Goal: Information Seeking & Learning: Learn about a topic

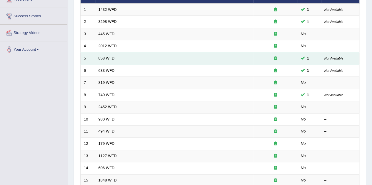
scroll to position [29, 0]
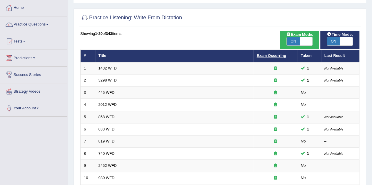
click at [280, 54] on link "Exam Occurring" at bounding box center [270, 55] width 29 height 4
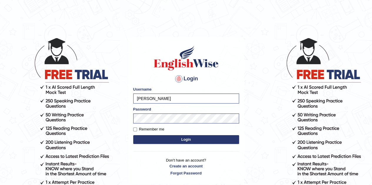
click at [189, 52] on img at bounding box center [185, 58] width 67 height 26
click at [197, 141] on button "Login" at bounding box center [186, 139] width 106 height 9
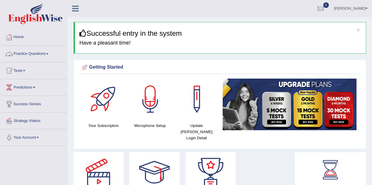
click at [29, 56] on link "Practice Questions" at bounding box center [33, 53] width 67 height 15
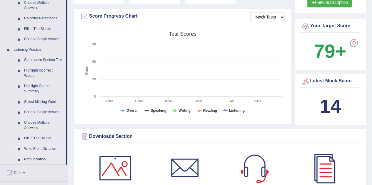
scroll to position [235, 0]
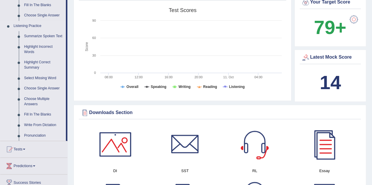
click at [30, 124] on link "Write From Dictation" at bounding box center [43, 125] width 44 height 11
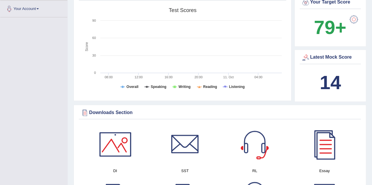
scroll to position [120, 0]
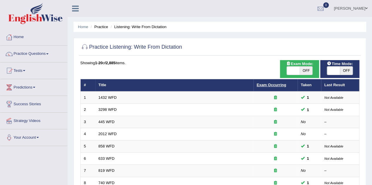
click at [270, 84] on link "Exam Occurring" at bounding box center [270, 85] width 29 height 4
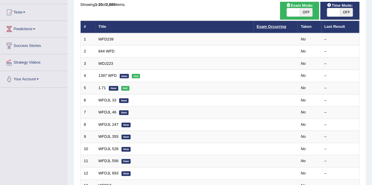
scroll to position [59, 0]
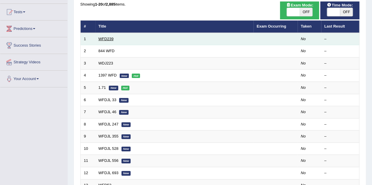
click at [107, 38] on link "WFD239" at bounding box center [105, 39] width 15 height 4
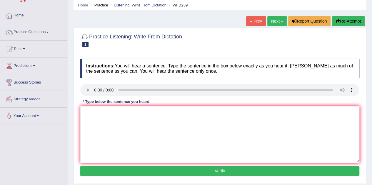
scroll to position [29, 0]
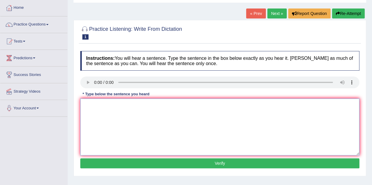
click at [96, 122] on textarea at bounding box center [219, 127] width 279 height 57
click at [90, 105] on textarea "that country is economy prime for tourism" at bounding box center [219, 127] width 279 height 57
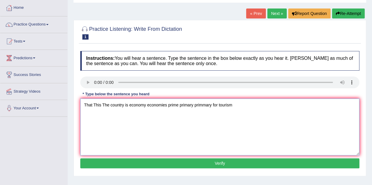
click at [234, 105] on textarea "That This The country is economy economies prime primary primmary for tourism" at bounding box center [219, 127] width 279 height 57
click at [216, 107] on textarea "That This The country is economy economies prime primary primmary for tourism" at bounding box center [219, 127] width 279 height 57
click at [265, 112] on textarea "That This The country is economy economies prime primary primmary for to tourism" at bounding box center [219, 127] width 279 height 57
type textarea "That This The country is economy economies prime primary primmary for to touris…"
click at [243, 167] on button "Verify" at bounding box center [219, 164] width 279 height 10
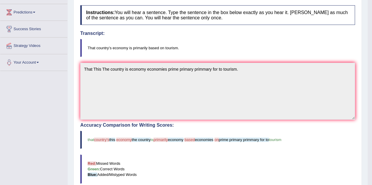
scroll to position [0, 0]
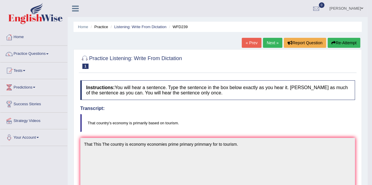
click at [272, 46] on link "Next »" at bounding box center [272, 43] width 19 height 10
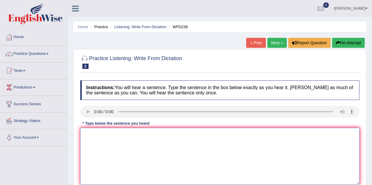
click at [104, 151] on textarea at bounding box center [219, 156] width 279 height 57
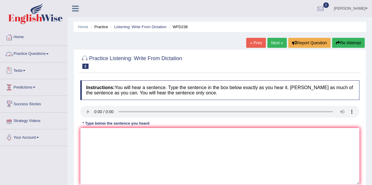
click at [34, 55] on link "Practice Questions" at bounding box center [33, 53] width 67 height 15
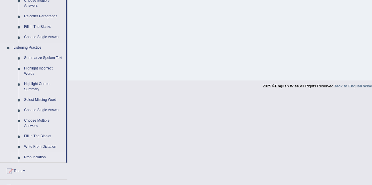
scroll to position [235, 0]
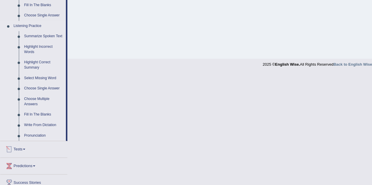
click at [34, 124] on link "Write From Dictation" at bounding box center [43, 125] width 44 height 11
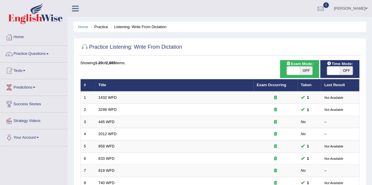
click at [355, 70] on div "ON OFF" at bounding box center [339, 70] width 33 height 9
click at [351, 71] on span "OFF" at bounding box center [346, 71] width 13 height 8
checkbox input "true"
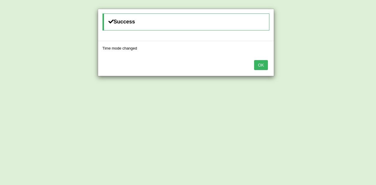
click at [261, 63] on button "OK" at bounding box center [261, 65] width 14 height 10
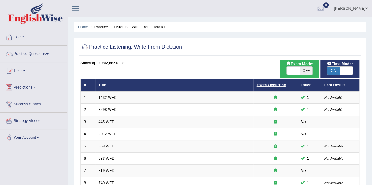
click at [278, 86] on link "Exam Occurring" at bounding box center [270, 85] width 29 height 4
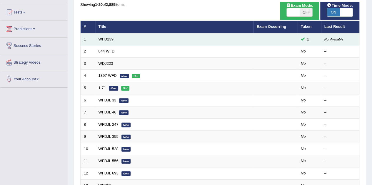
scroll to position [24, 0]
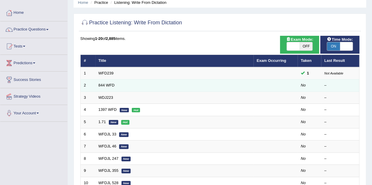
click at [105, 82] on td "844 WFD" at bounding box center [174, 86] width 158 height 12
click at [105, 84] on link "844 WFD" at bounding box center [106, 85] width 16 height 4
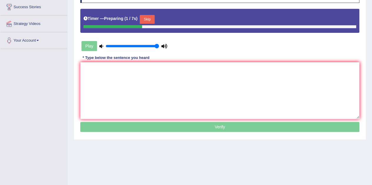
scroll to position [88, 0]
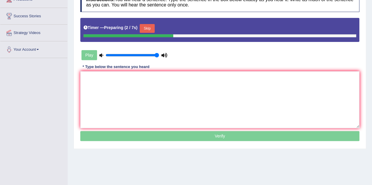
click at [146, 25] on button "Skip" at bounding box center [147, 28] width 15 height 9
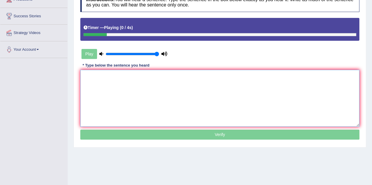
click at [135, 82] on textarea at bounding box center [219, 98] width 279 height 57
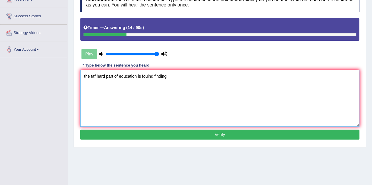
click at [84, 78] on textarea "the taf hard part of education is fouind finding" at bounding box center [219, 98] width 279 height 57
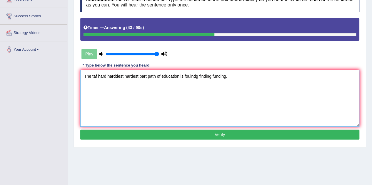
type textarea "The taf hard harddest hardest part path of education is fouindg finding funding."
click at [134, 132] on button "Verify" at bounding box center [219, 135] width 279 height 10
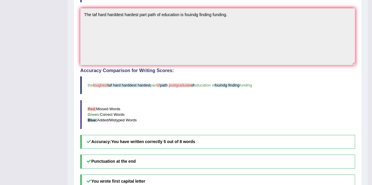
scroll to position [29, 0]
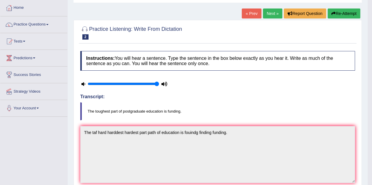
click at [265, 16] on link "Next »" at bounding box center [272, 14] width 19 height 10
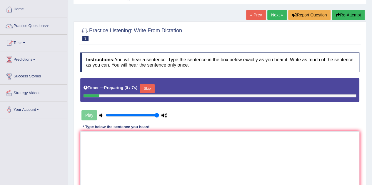
scroll to position [88, 0]
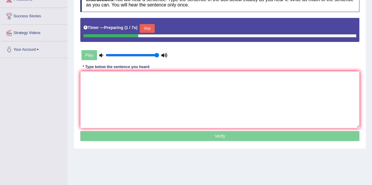
click at [154, 28] on button "Skip" at bounding box center [147, 28] width 15 height 9
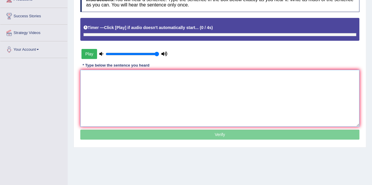
click at [157, 95] on textarea at bounding box center [219, 98] width 279 height 57
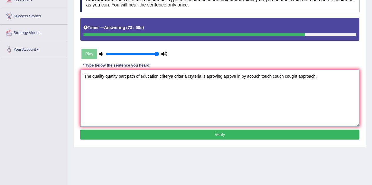
type textarea "The quality quatity part path of education criterya criteria cryteria is aprovi…"
click at [228, 132] on button "Verify" at bounding box center [219, 135] width 279 height 10
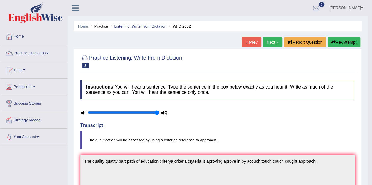
scroll to position [0, 0]
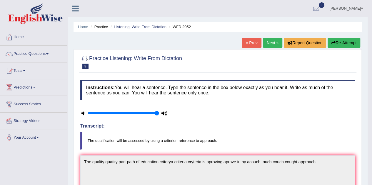
click at [272, 39] on link "Next »" at bounding box center [272, 43] width 19 height 10
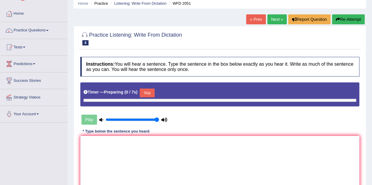
scroll to position [59, 0]
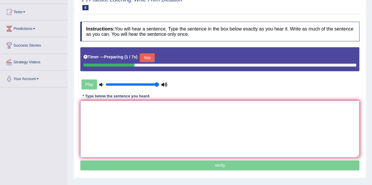
click at [138, 105] on textarea at bounding box center [219, 129] width 279 height 57
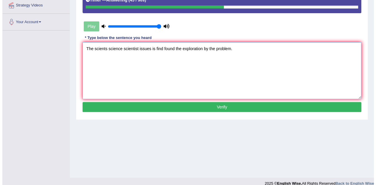
scroll to position [117, 0]
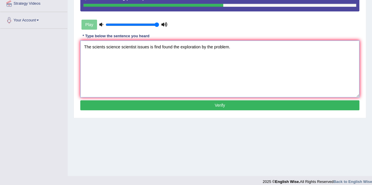
type textarea "The scients science scientist issues is find found the exploration by the probl…"
click at [169, 107] on button "Verify" at bounding box center [219, 105] width 279 height 10
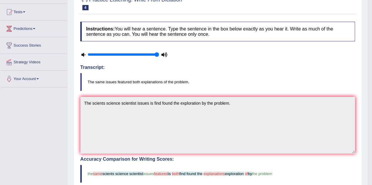
scroll to position [29, 0]
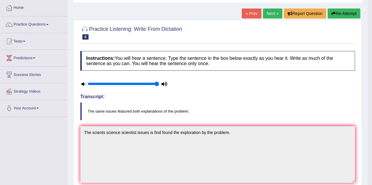
click at [331, 16] on button "Re-Attempt" at bounding box center [343, 14] width 33 height 10
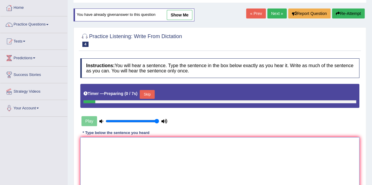
click at [160, 160] on textarea at bounding box center [219, 165] width 279 height 57
click at [149, 94] on button "Skip" at bounding box center [147, 94] width 15 height 9
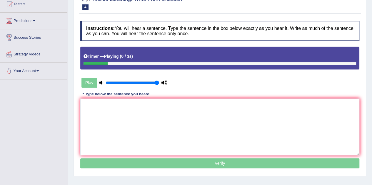
scroll to position [88, 0]
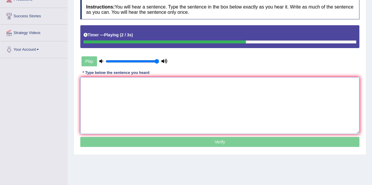
click at [119, 124] on textarea at bounding box center [219, 105] width 279 height 57
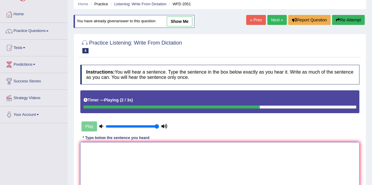
scroll to position [0, 0]
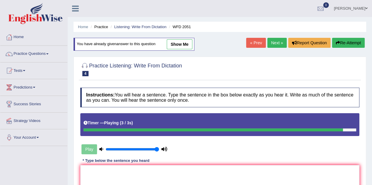
click at [281, 46] on link "Next »" at bounding box center [276, 43] width 19 height 10
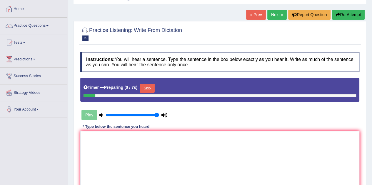
scroll to position [29, 0]
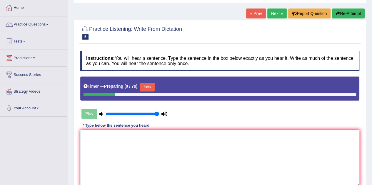
click at [149, 86] on button "Skip" at bounding box center [147, 87] width 15 height 9
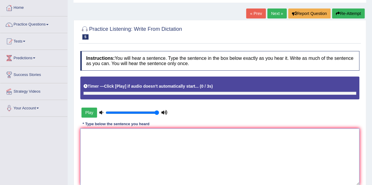
click at [126, 153] on textarea at bounding box center [219, 157] width 279 height 57
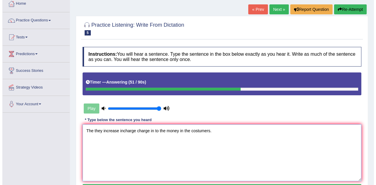
scroll to position [88, 0]
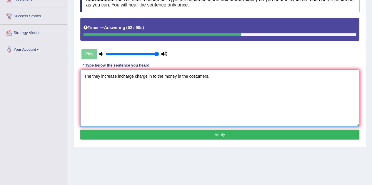
type textarea "The they increase incharge charge in to the money in the costumers."
click at [208, 132] on button "Verify" at bounding box center [219, 135] width 279 height 10
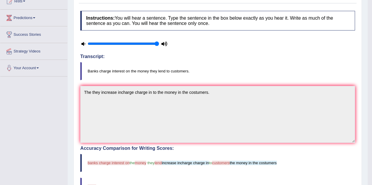
scroll to position [0, 0]
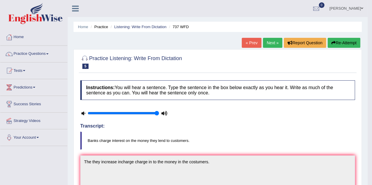
click at [332, 43] on icon "button" at bounding box center [333, 43] width 4 height 4
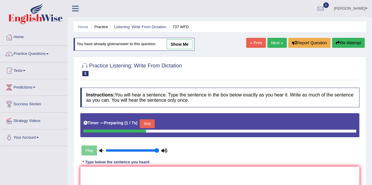
click at [146, 126] on button "Skip" at bounding box center [147, 124] width 15 height 9
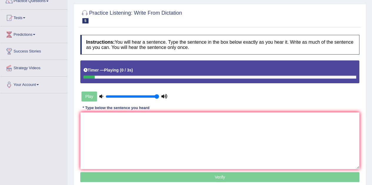
scroll to position [59, 0]
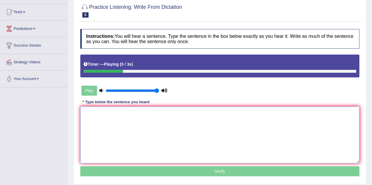
click at [157, 140] on textarea at bounding box center [219, 135] width 279 height 57
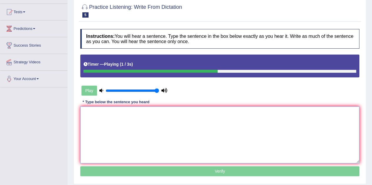
type textarea "c"
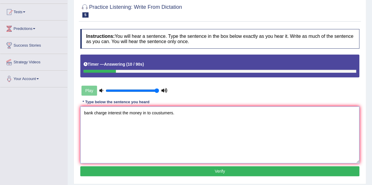
click at [85, 113] on textarea "bank charge interest the money in to coustumers." at bounding box center [219, 135] width 279 height 57
click at [194, 117] on textarea "Bank charge interest the money in to coustumers." at bounding box center [219, 135] width 279 height 57
type textarea "Bank charge interest the money in to coustumers."
click at [210, 169] on button "Verify" at bounding box center [219, 172] width 279 height 10
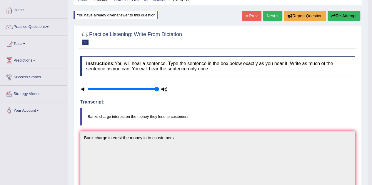
scroll to position [0, 0]
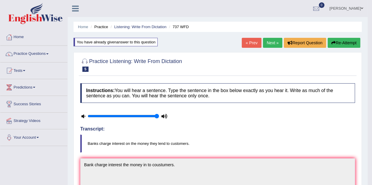
click at [270, 43] on link "Next »" at bounding box center [272, 43] width 19 height 10
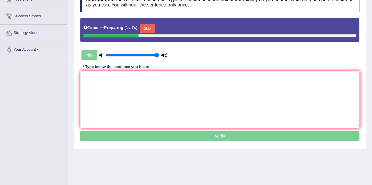
click at [144, 28] on button "Skip" at bounding box center [147, 28] width 15 height 9
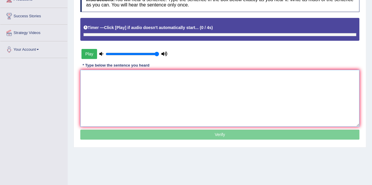
click at [121, 99] on textarea at bounding box center [219, 98] width 279 height 57
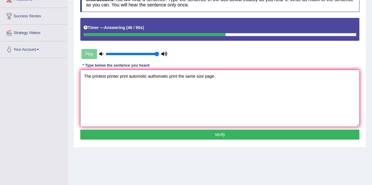
type textarea "The printest printer print automotic authomatic print the same size page ."
click at [170, 137] on button "Verify" at bounding box center [219, 135] width 279 height 10
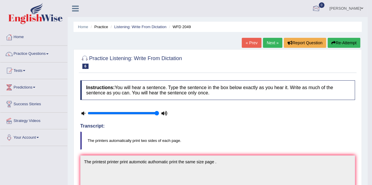
click at [348, 41] on button "Re-Attempt" at bounding box center [343, 43] width 33 height 10
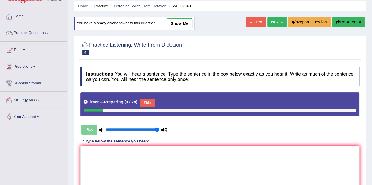
scroll to position [59, 0]
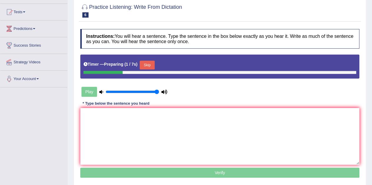
click at [152, 65] on button "Skip" at bounding box center [147, 65] width 15 height 9
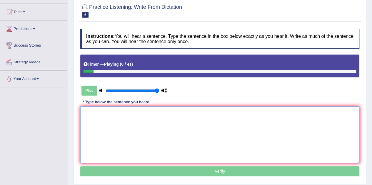
click at [146, 115] on textarea at bounding box center [219, 135] width 279 height 57
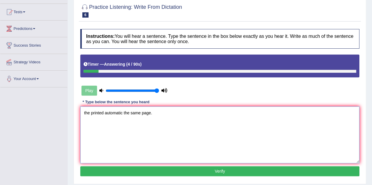
click at [104, 115] on textarea "the printed automatic the same page." at bounding box center [219, 135] width 279 height 57
drag, startPoint x: 85, startPoint y: 111, endPoint x: 106, endPoint y: 105, distance: 21.9
click at [85, 111] on textarea "the prind printest printed automatic the same page." at bounding box center [219, 135] width 279 height 57
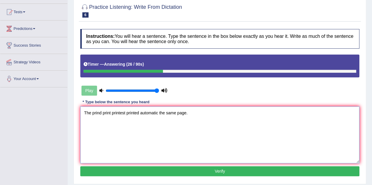
type textarea "The prind print printest printed automatic the same page."
click at [153, 170] on button "Verify" at bounding box center [219, 172] width 279 height 10
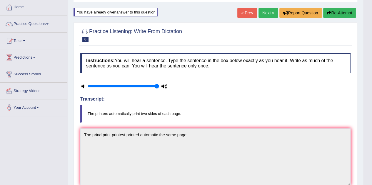
scroll to position [29, 0]
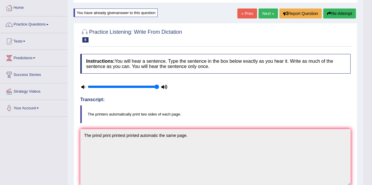
drag, startPoint x: 265, startPoint y: 11, endPoint x: 260, endPoint y: 19, distance: 8.6
click at [265, 11] on link "Next »" at bounding box center [267, 14] width 19 height 10
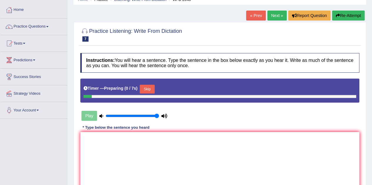
scroll to position [59, 0]
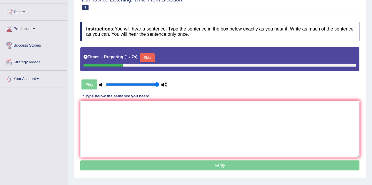
drag, startPoint x: 151, startPoint y: 58, endPoint x: 161, endPoint y: 117, distance: 59.6
click at [152, 58] on button "Skip" at bounding box center [147, 57] width 15 height 9
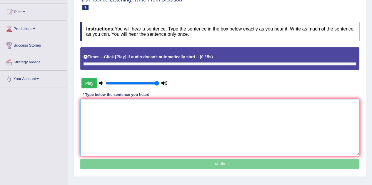
click at [161, 117] on textarea at bounding box center [219, 127] width 279 height 57
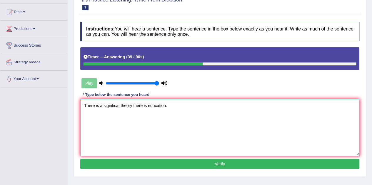
type textarea "There is a significat theory there is education."
click at [151, 159] on button "Verify" at bounding box center [219, 164] width 279 height 10
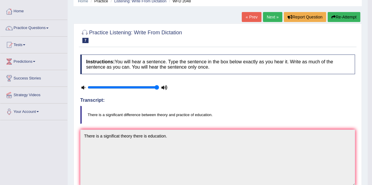
scroll to position [0, 0]
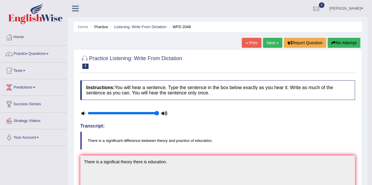
click at [275, 41] on link "Next »" at bounding box center [272, 43] width 19 height 10
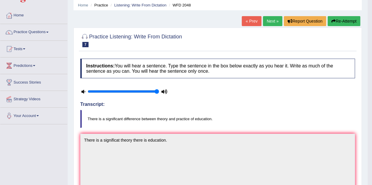
scroll to position [59, 0]
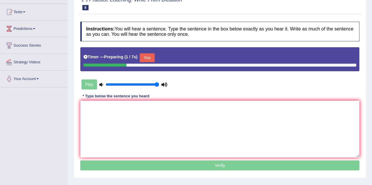
click at [147, 60] on button "Skip" at bounding box center [147, 57] width 15 height 9
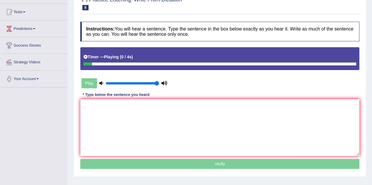
click at [150, 161] on p "Verify" at bounding box center [219, 164] width 279 height 10
click at [146, 121] on textarea at bounding box center [219, 127] width 279 height 57
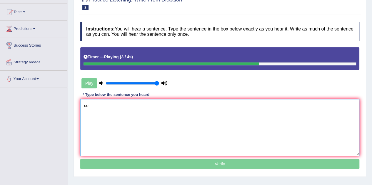
type textarea "c"
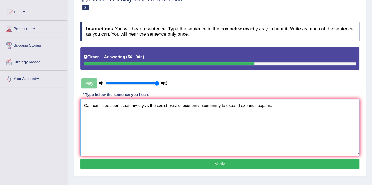
type textarea "Can can't see seem seen my crysis the exsist exist of economy econommy to expan…"
click at [201, 163] on button "Verify" at bounding box center [219, 164] width 279 height 10
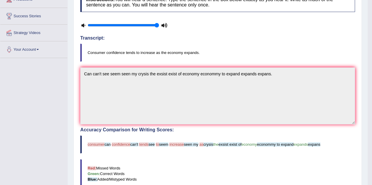
scroll to position [29, 0]
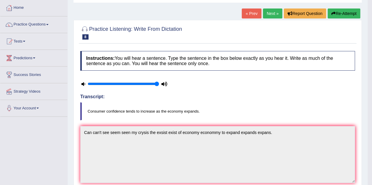
click at [339, 15] on button "Re-Attempt" at bounding box center [343, 14] width 33 height 10
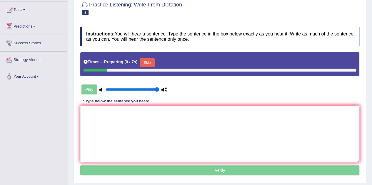
scroll to position [88, 0]
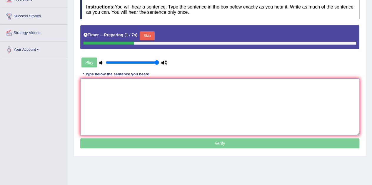
click at [149, 84] on textarea at bounding box center [219, 107] width 279 height 57
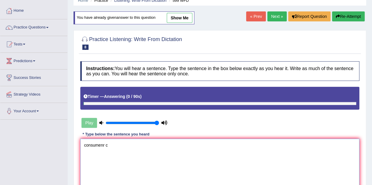
scroll to position [0, 0]
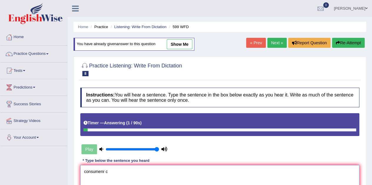
type textarea "consumenr c"
click at [277, 41] on link "Next »" at bounding box center [276, 43] width 19 height 10
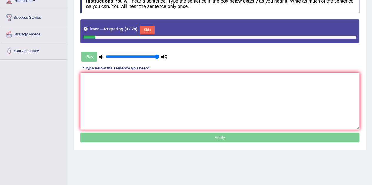
scroll to position [88, 0]
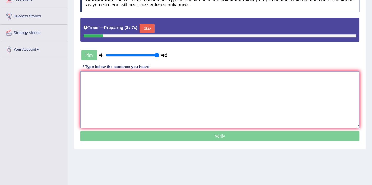
click at [142, 109] on textarea at bounding box center [219, 99] width 279 height 57
type textarea "f"
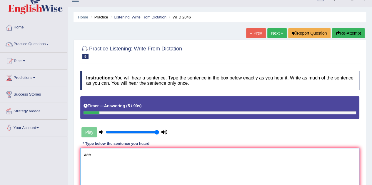
scroll to position [0, 0]
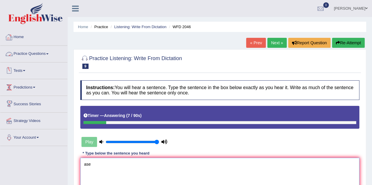
type textarea "ase"
click at [46, 55] on link "Practice Questions" at bounding box center [33, 53] width 67 height 15
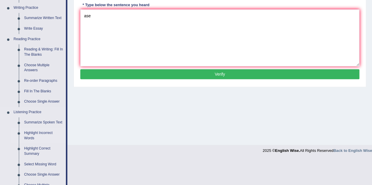
scroll to position [206, 0]
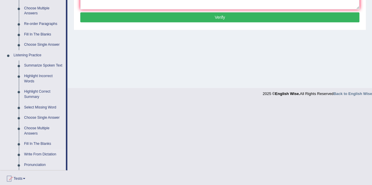
click at [37, 152] on link "Write From Dictation" at bounding box center [43, 154] width 44 height 11
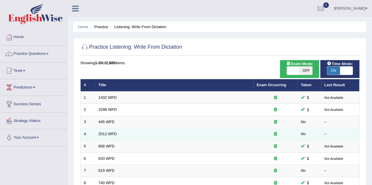
scroll to position [117, 0]
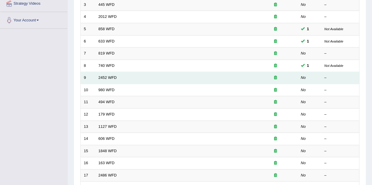
click at [103, 74] on td "2452 WFD" at bounding box center [174, 78] width 158 height 12
click at [105, 79] on td "2452 WFD" at bounding box center [174, 78] width 158 height 12
click at [105, 78] on link "2452 WFD" at bounding box center [107, 77] width 18 height 4
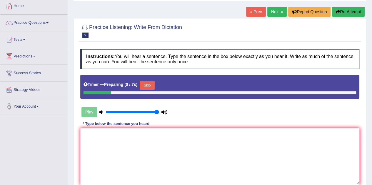
scroll to position [59, 0]
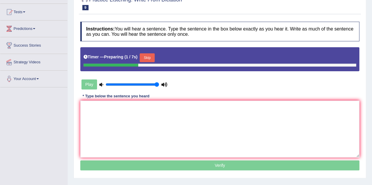
click at [144, 59] on button "Skip" at bounding box center [147, 57] width 15 height 9
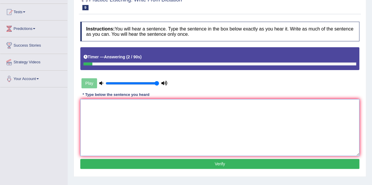
click at [118, 120] on textarea at bounding box center [219, 127] width 279 height 57
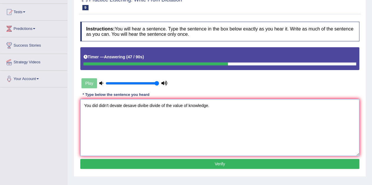
type textarea "You did didn't devate desave divibe divide of the value of knowledge."
click at [164, 164] on button "Verify" at bounding box center [219, 164] width 279 height 10
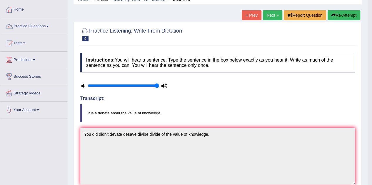
scroll to position [0, 0]
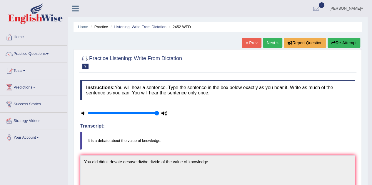
click at [276, 46] on link "Next »" at bounding box center [272, 43] width 19 height 10
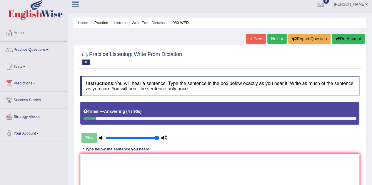
scroll to position [29, 0]
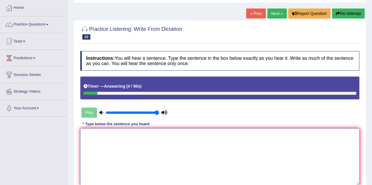
click at [203, 145] on textarea at bounding box center [219, 157] width 279 height 57
type textarea "y"
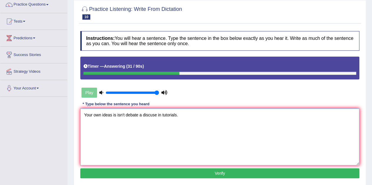
scroll to position [59, 0]
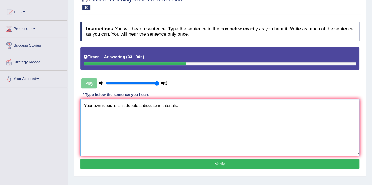
click at [160, 105] on textarea "Your own ideas is isn't debate a discuse in tutorials." at bounding box center [219, 127] width 279 height 57
type textarea "Your own ideas is isn't debate a discuse in on tutorials."
click at [200, 162] on button "Verify" at bounding box center [219, 164] width 279 height 10
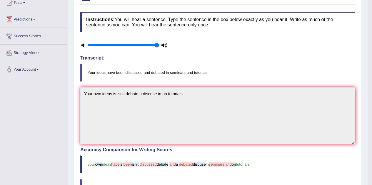
scroll to position [5, 0]
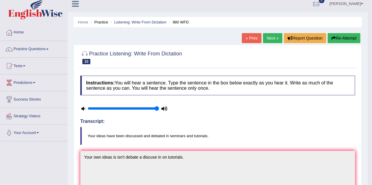
click at [271, 39] on link "Next »" at bounding box center [272, 38] width 19 height 10
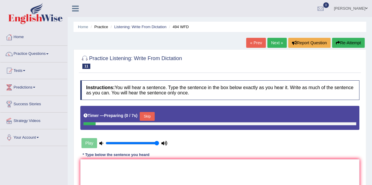
scroll to position [29, 0]
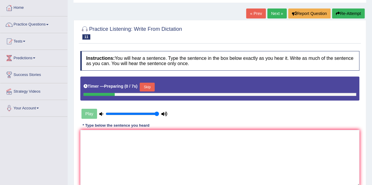
click at [151, 80] on div "Timer — Preparing ( 0 / 7s ) Skip" at bounding box center [219, 89] width 279 height 24
click at [147, 90] on button "Skip" at bounding box center [147, 87] width 15 height 9
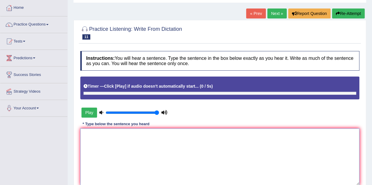
click at [166, 182] on textarea at bounding box center [219, 157] width 279 height 57
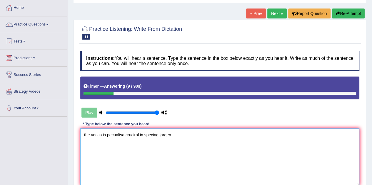
click at [85, 136] on textarea "the vocas is pecualisa cruciral in speciag jargen." at bounding box center [219, 157] width 279 height 57
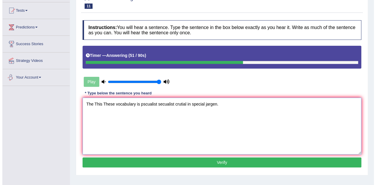
scroll to position [88, 0]
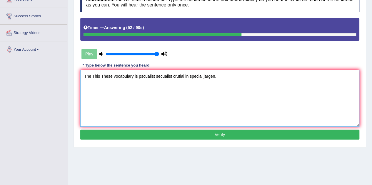
type textarea "The This These vocabulary is pscualist secualist crutial in special jargen."
click at [184, 131] on button "Verify" at bounding box center [219, 135] width 279 height 10
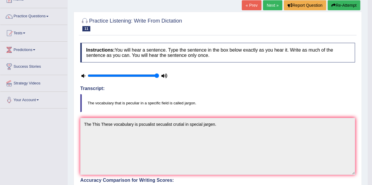
scroll to position [29, 0]
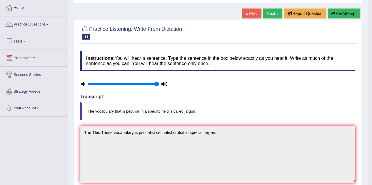
drag, startPoint x: 271, startPoint y: 17, endPoint x: 266, endPoint y: 21, distance: 7.1
click at [271, 16] on link "Next »" at bounding box center [272, 14] width 19 height 10
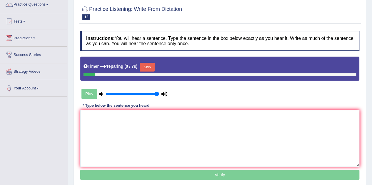
scroll to position [59, 0]
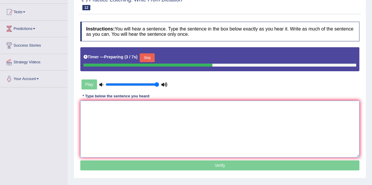
click at [221, 128] on textarea at bounding box center [219, 129] width 279 height 57
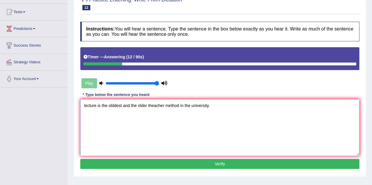
click at [85, 103] on textarea "lecture is the olddest and the older theacher method in the university." at bounding box center [219, 127] width 279 height 57
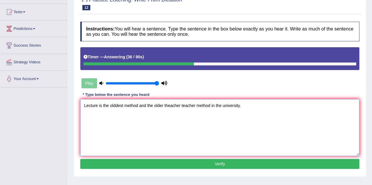
type textarea "Lecture is the olddest method and the older theacher teacher method in the univ…"
click at [244, 164] on button "Verify" at bounding box center [219, 164] width 279 height 10
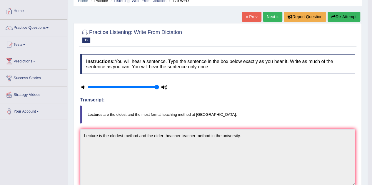
scroll to position [0, 0]
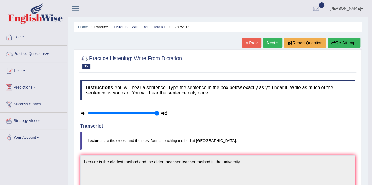
click at [265, 40] on link "Next »" at bounding box center [272, 43] width 19 height 10
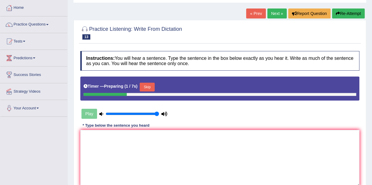
click at [150, 90] on button "Skip" at bounding box center [147, 87] width 15 height 9
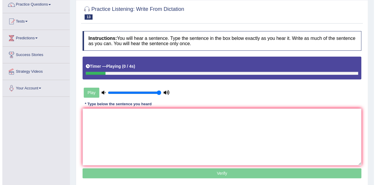
scroll to position [59, 0]
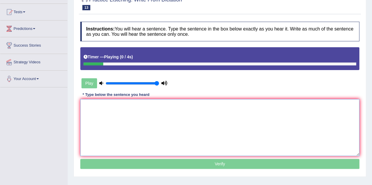
click at [143, 127] on textarea at bounding box center [219, 127] width 279 height 57
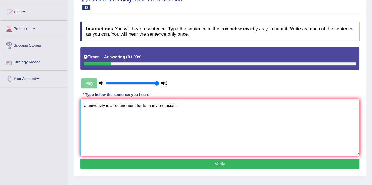
drag, startPoint x: 86, startPoint y: 108, endPoint x: 98, endPoint y: 105, distance: 11.6
click at [86, 108] on textarea "a university is a requirement for to many profesions" at bounding box center [219, 127] width 279 height 57
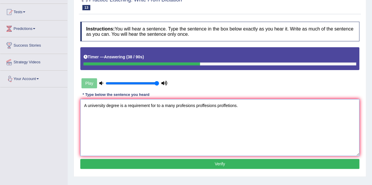
drag, startPoint x: 90, startPoint y: 105, endPoint x: 105, endPoint y: 102, distance: 14.4
click at [90, 105] on textarea "A university degree is a requirement for to a many profesions proffesions proff…" at bounding box center [219, 127] width 279 height 57
click at [109, 105] on textarea "A unniversity degree is a requirement for to a many profesions proffesions prof…" at bounding box center [219, 127] width 279 height 57
click at [106, 104] on textarea "A unniversity degree is a requirement for to a many profesions proffesions prof…" at bounding box center [219, 127] width 279 height 57
type textarea "A unniversity university degree is a requirement for to a many profesions proff…"
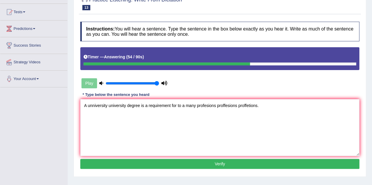
click at [250, 166] on button "Verify" at bounding box center [219, 164] width 279 height 10
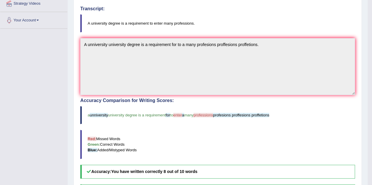
scroll to position [0, 0]
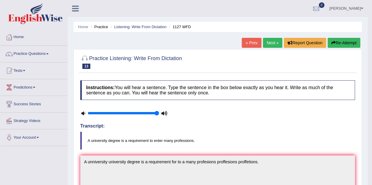
drag, startPoint x: 274, startPoint y: 42, endPoint x: 265, endPoint y: 49, distance: 11.1
click at [274, 42] on link "Next »" at bounding box center [272, 43] width 19 height 10
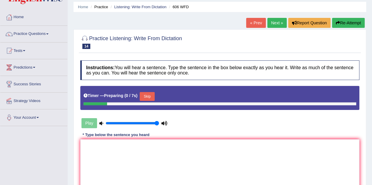
scroll to position [29, 0]
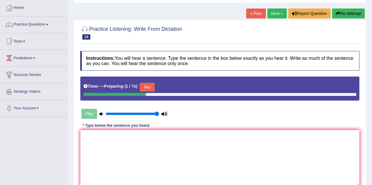
click at [143, 85] on button "Skip" at bounding box center [147, 87] width 15 height 9
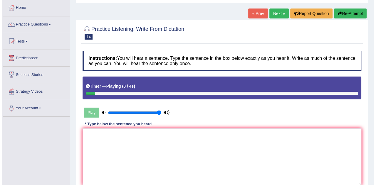
scroll to position [59, 0]
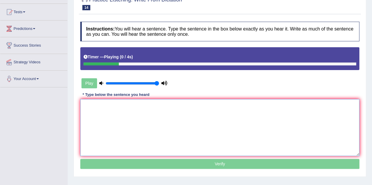
click at [133, 121] on textarea at bounding box center [219, 127] width 279 height 57
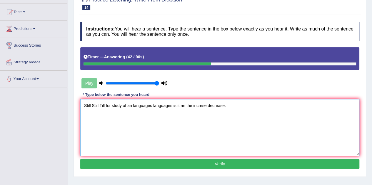
type textarea "Still Still Till for study of an languages languages is it an the increse decre…"
click at [223, 160] on button "Verify" at bounding box center [219, 164] width 279 height 10
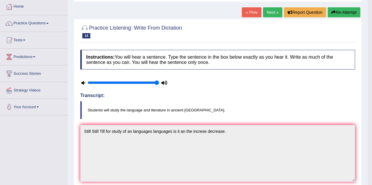
scroll to position [29, 0]
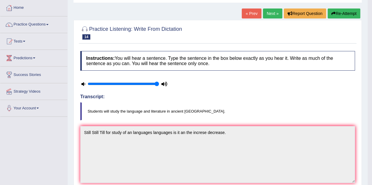
click at [333, 14] on icon "button" at bounding box center [333, 13] width 4 height 4
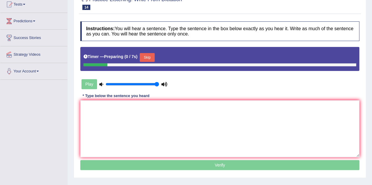
scroll to position [88, 0]
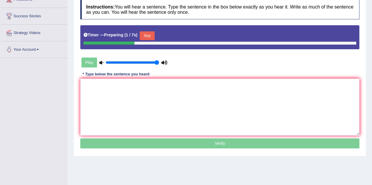
click at [150, 36] on button "Skip" at bounding box center [147, 35] width 15 height 9
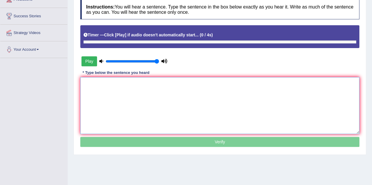
click at [143, 91] on textarea at bounding box center [219, 105] width 279 height 57
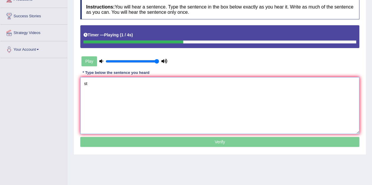
type textarea "s"
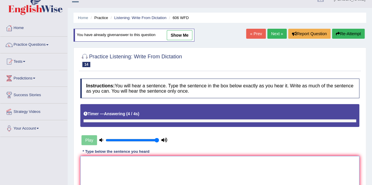
scroll to position [0, 0]
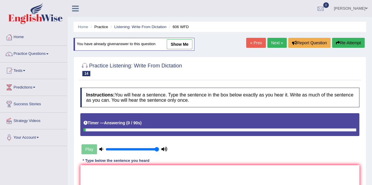
click at [268, 41] on link "Next »" at bounding box center [276, 43] width 19 height 10
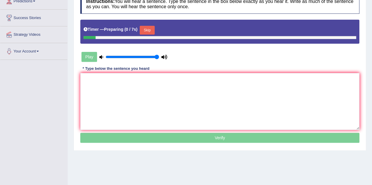
scroll to position [88, 0]
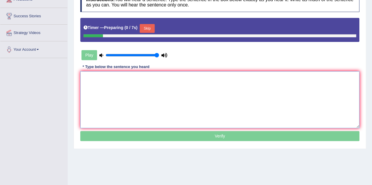
click at [158, 102] on textarea at bounding box center [219, 99] width 279 height 57
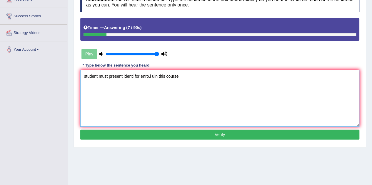
click at [85, 74] on textarea "student must present identi for enro,l uin this course" at bounding box center [219, 98] width 279 height 57
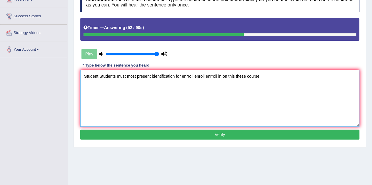
type textarea "Student Students must most present identification for enrroll enroll enrroll in…"
click at [155, 133] on button "Verify" at bounding box center [219, 135] width 279 height 10
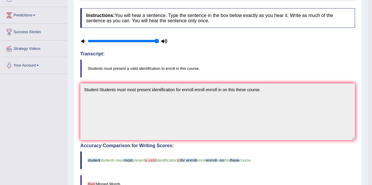
scroll to position [0, 0]
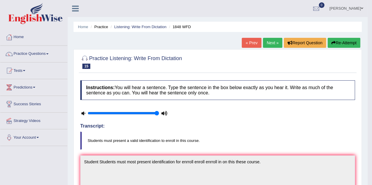
drag, startPoint x: 268, startPoint y: 41, endPoint x: 262, endPoint y: 45, distance: 7.5
click at [268, 41] on link "Next »" at bounding box center [272, 43] width 19 height 10
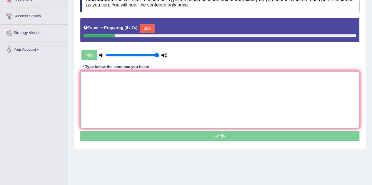
click at [130, 94] on textarea at bounding box center [219, 99] width 279 height 57
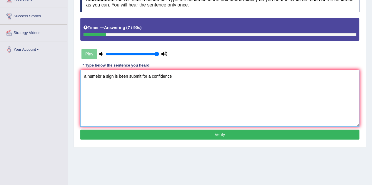
click at [86, 75] on textarea "a numebr a sign is been submit for a confidence" at bounding box center [219, 98] width 279 height 57
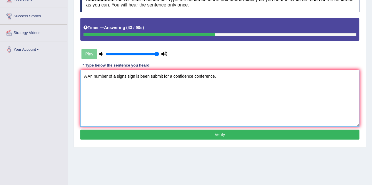
click at [192, 76] on textarea "A An number of a signs sign is been submit for a confidence conference." at bounding box center [219, 98] width 279 height 57
type textarea "A An number of a signs sign is been submit for a confidence confidentce contfid…"
click at [253, 131] on button "Verify" at bounding box center [219, 135] width 279 height 10
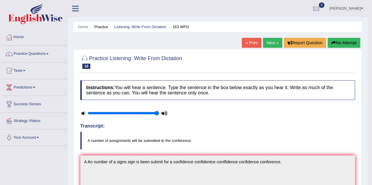
click at [274, 41] on link "Next »" at bounding box center [272, 43] width 19 height 10
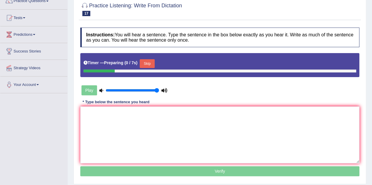
scroll to position [59, 0]
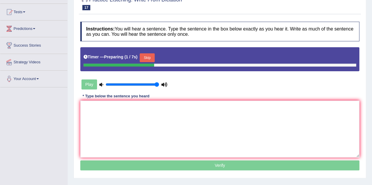
click at [142, 99] on div "Instructions: You will hear a sentence. Type the sentence in the box below exac…" at bounding box center [220, 97] width 282 height 157
click at [147, 107] on textarea at bounding box center [219, 129] width 279 height 57
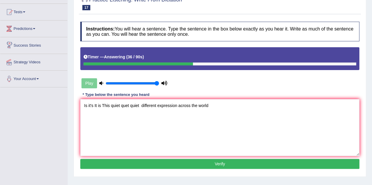
click at [80, 162] on div "Home Practice Listening: Write From Dictation 2486 WFD « Prev Next » Report Que…" at bounding box center [220, 88] width 304 height 294
click at [110, 107] on textarea "Is it's It is This quiet quet quiet different expression across the world" at bounding box center [219, 127] width 279 height 57
click at [144, 107] on textarea "Is it's It is This a quiet quet quiet different expression across the world" at bounding box center [219, 127] width 279 height 57
click at [197, 108] on textarea "Is it's It is This a quiet quet quiet different difference expression across th…" at bounding box center [219, 127] width 279 height 57
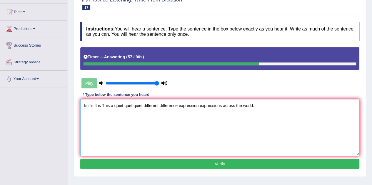
click at [221, 105] on textarea "Is it's It is This a quiet quet quiet different difference expression expressio…" at bounding box center [219, 127] width 279 height 57
type textarea "Is it's It is This a quiet quet quiet different difference expression expressio…"
click at [243, 166] on button "Verify" at bounding box center [219, 164] width 279 height 10
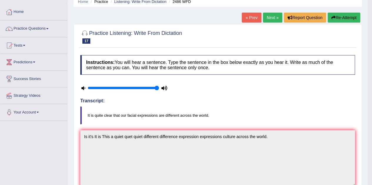
scroll to position [0, 0]
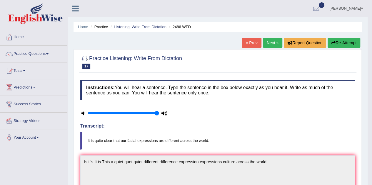
click at [266, 45] on link "Next »" at bounding box center [272, 43] width 19 height 10
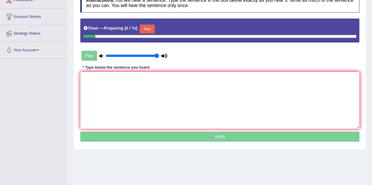
scroll to position [88, 0]
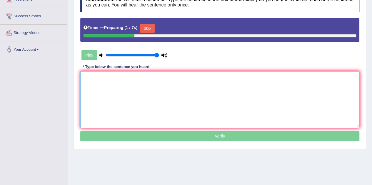
click at [112, 83] on textarea at bounding box center [219, 99] width 279 height 57
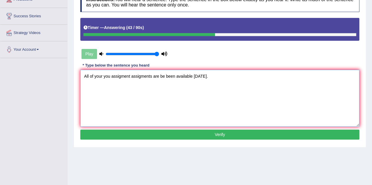
type textarea "All of your you assigment assigments are be been available tomorrow."
click at [206, 134] on button "Verify" at bounding box center [219, 135] width 279 height 10
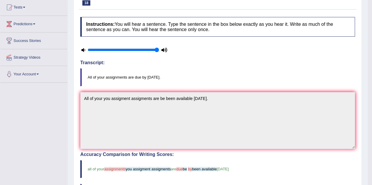
scroll to position [0, 0]
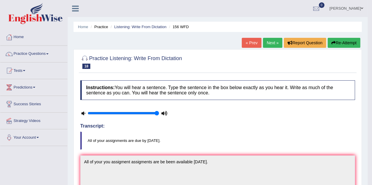
click at [267, 45] on link "Next »" at bounding box center [272, 43] width 19 height 10
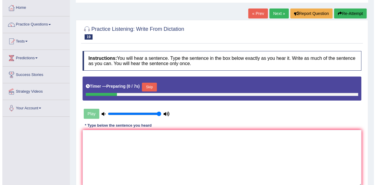
scroll to position [88, 0]
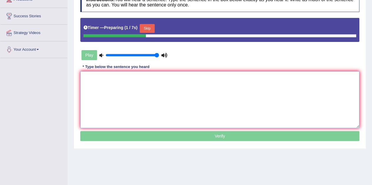
click at [156, 108] on textarea at bounding box center [219, 99] width 279 height 57
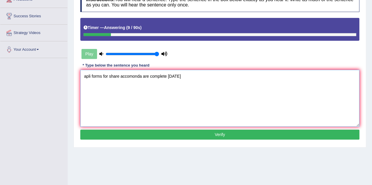
type textarea "apli forms for share accomonda are complete in two months"
click at [84, 77] on textarea "apli forms for share accomonda are complete in two months" at bounding box center [219, 98] width 279 height 57
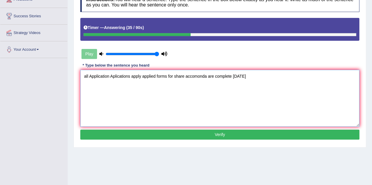
click at [206, 76] on textarea "all Application Aplications apply applied forms for share accomonda are complet…" at bounding box center [219, 98] width 279 height 57
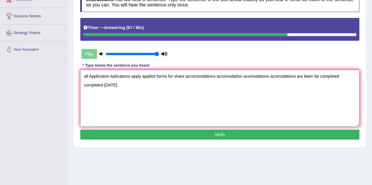
click at [107, 85] on textarea "all Application Aplications apply applied forms for share accomondations accomo…" at bounding box center [219, 98] width 279 height 57
click at [203, 87] on textarea "all Application Aplications apply applied forms for share accomondations accomo…" at bounding box center [219, 98] width 279 height 57
type textarea "all Application Aplications apply applied forms for share accomondations accomo…"
click at [181, 131] on button "Verify" at bounding box center [219, 135] width 279 height 10
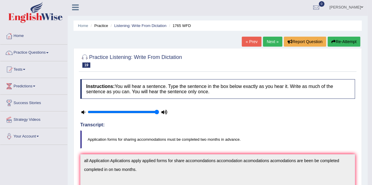
scroll to position [0, 0]
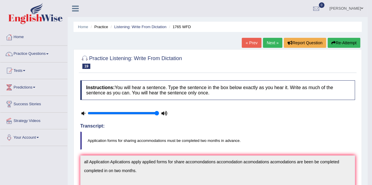
click at [275, 46] on link "Next »" at bounding box center [272, 43] width 19 height 10
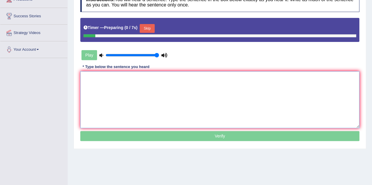
click at [142, 101] on textarea at bounding box center [219, 99] width 279 height 57
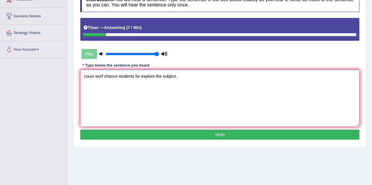
click at [88, 79] on textarea "cousr worf chance students for explore the subject." at bounding box center [219, 98] width 279 height 57
click at [95, 75] on textarea "Corusr worf chance students for explore the subject." at bounding box center [219, 98] width 279 height 57
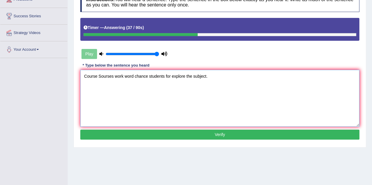
click at [101, 77] on textarea "Course Sourses work word chance students for explore the subject." at bounding box center [219, 98] width 279 height 57
click at [147, 77] on textarea "Course Courses work word chance students for explore the subject." at bounding box center [219, 98] width 279 height 57
type textarea "Course Courses work word chance change for students for explore the subject."
click at [225, 138] on button "Verify" at bounding box center [219, 135] width 279 height 10
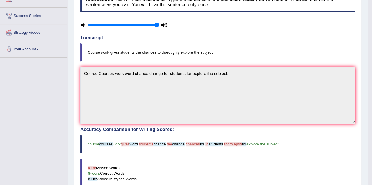
scroll to position [88, 0]
